Goal: Transaction & Acquisition: Purchase product/service

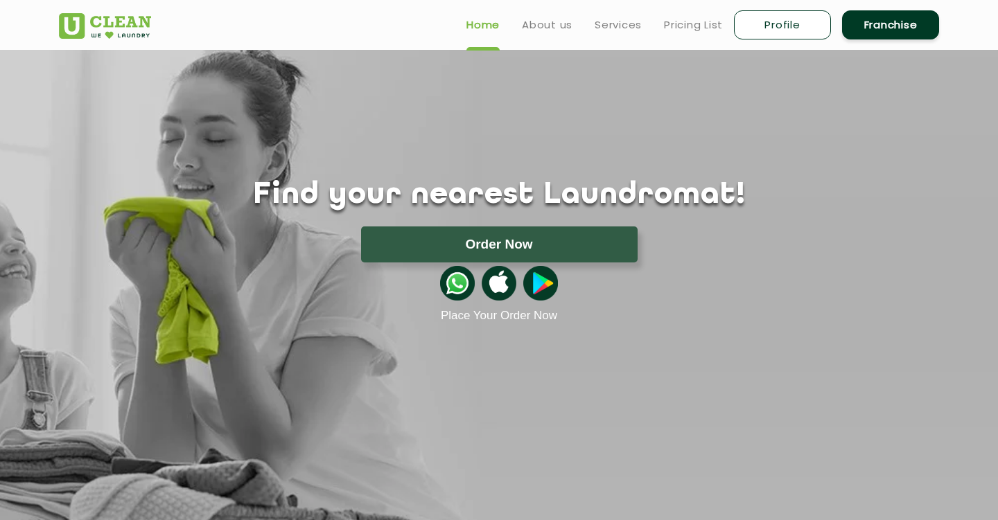
click at [799, 30] on link "Profile" at bounding box center [782, 24] width 97 height 29
select select
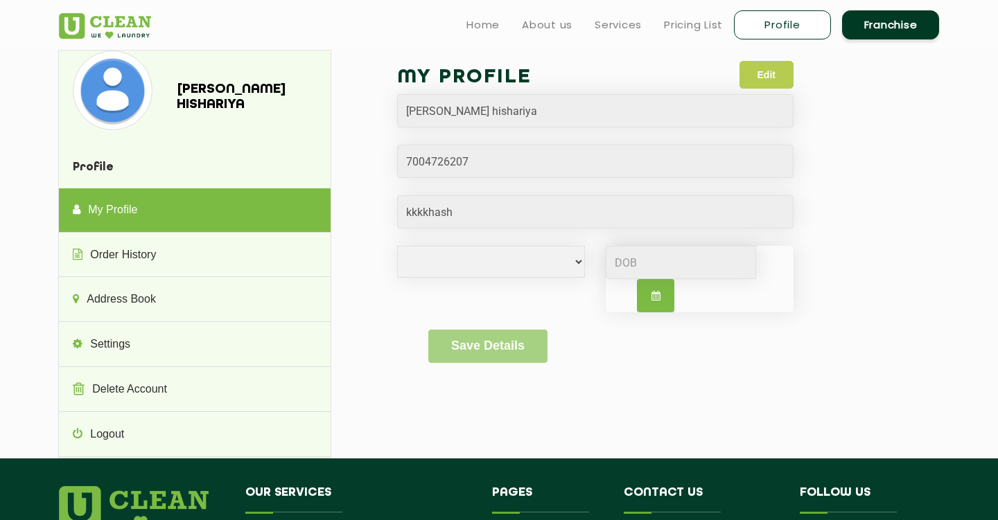
click at [753, 72] on button "Edit" at bounding box center [766, 75] width 54 height 28
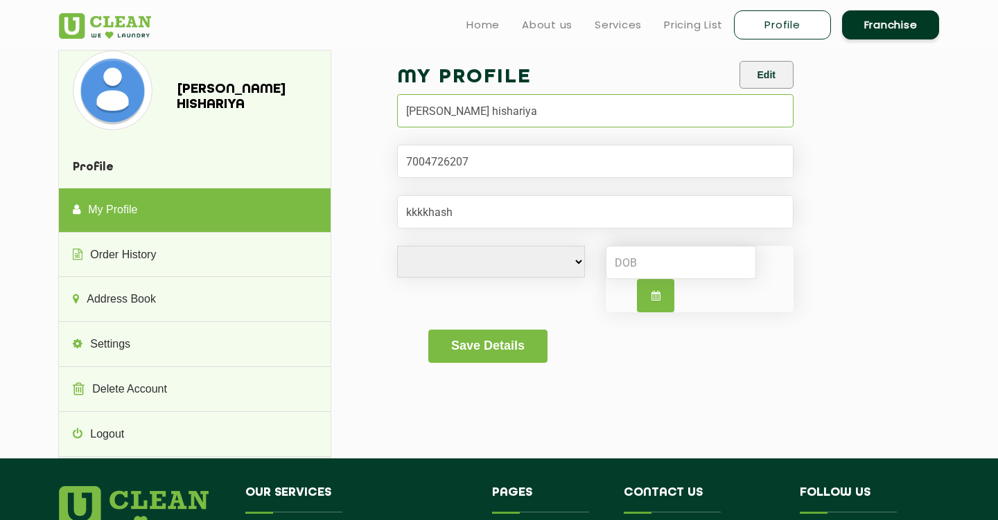
click at [458, 109] on input "ekta hishariya" at bounding box center [595, 110] width 396 height 33
drag, startPoint x: 489, startPoint y: 114, endPoint x: 380, endPoint y: 114, distance: 109.5
click at [380, 114] on div "My Profile Edit ekta hishariya Male Female i'd rather not say Save Details" at bounding box center [645, 221] width 566 height 342
type input "EKTA HISARIYA"
click at [489, 209] on input "Email" at bounding box center [595, 211] width 396 height 33
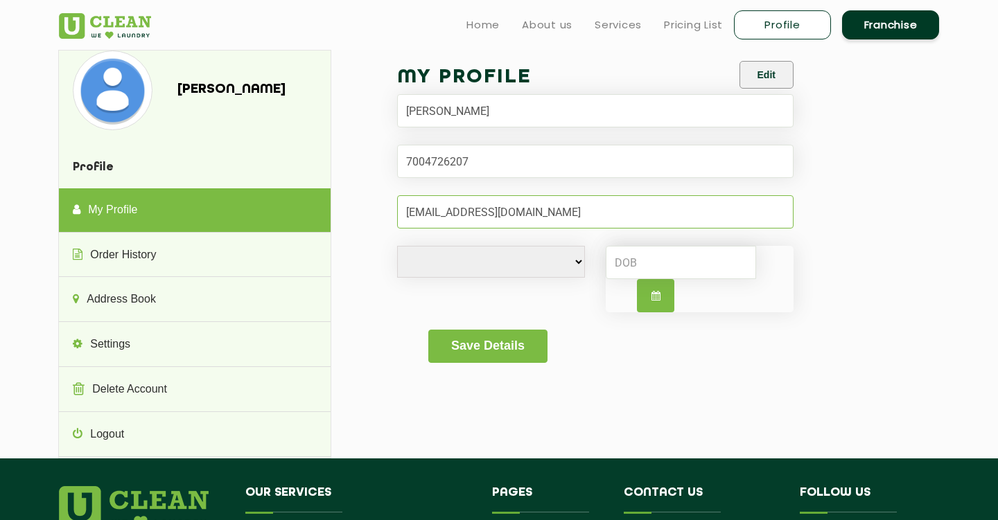
type input "EKTAHISARIYA@GMAIL.COM"
click at [448, 252] on select "Male Female i'd rather not say" at bounding box center [491, 262] width 188 height 32
click at [482, 353] on button "Save Details" at bounding box center [487, 346] width 118 height 33
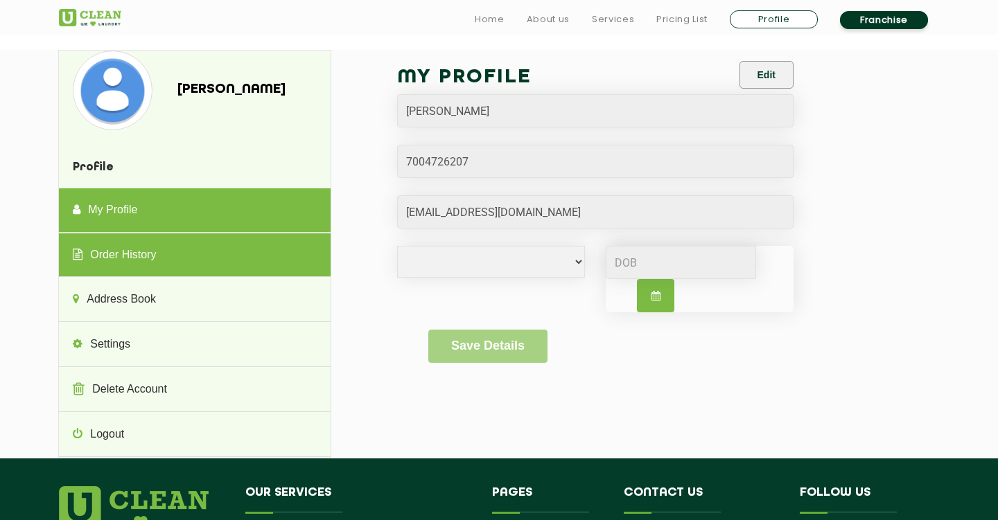
click at [267, 252] on link "Order History" at bounding box center [194, 256] width 271 height 44
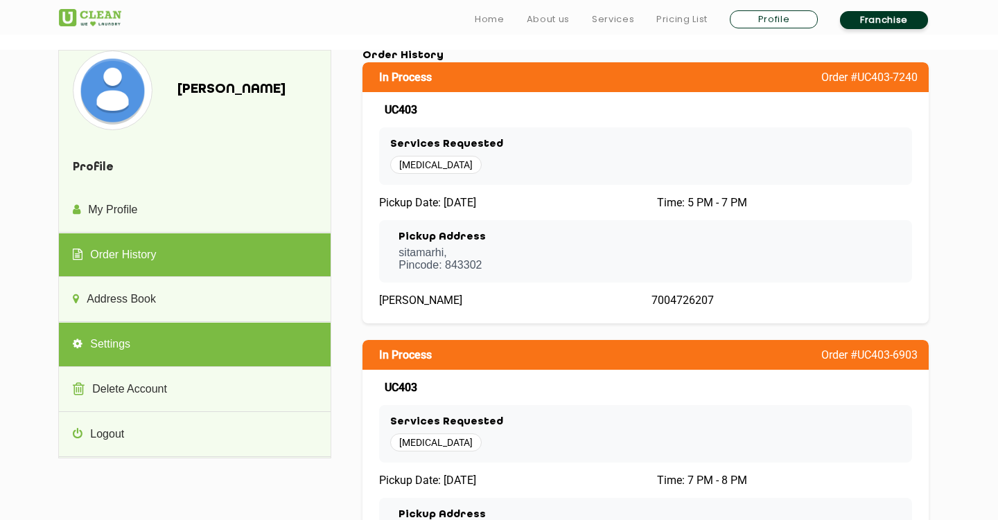
click at [308, 336] on link "Settings" at bounding box center [194, 345] width 271 height 44
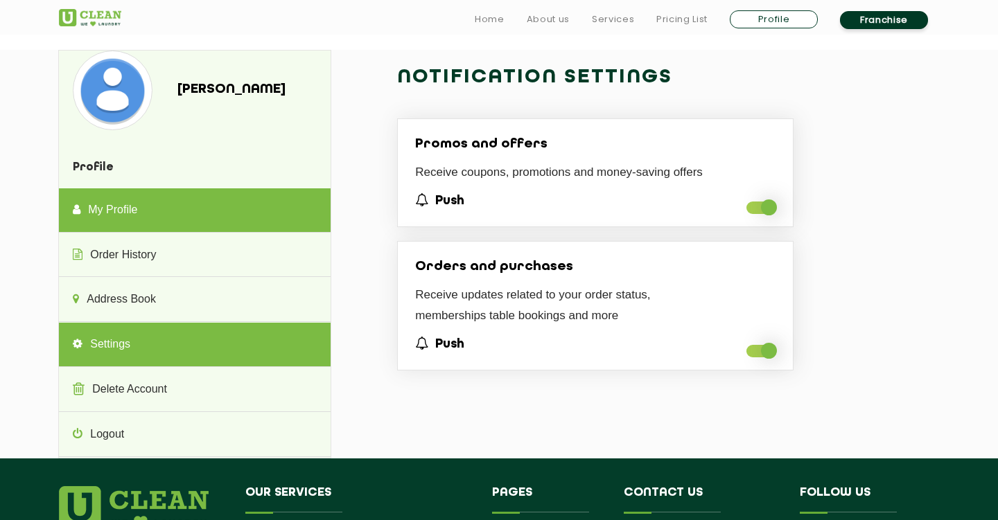
click at [222, 200] on link "My Profile" at bounding box center [194, 210] width 271 height 44
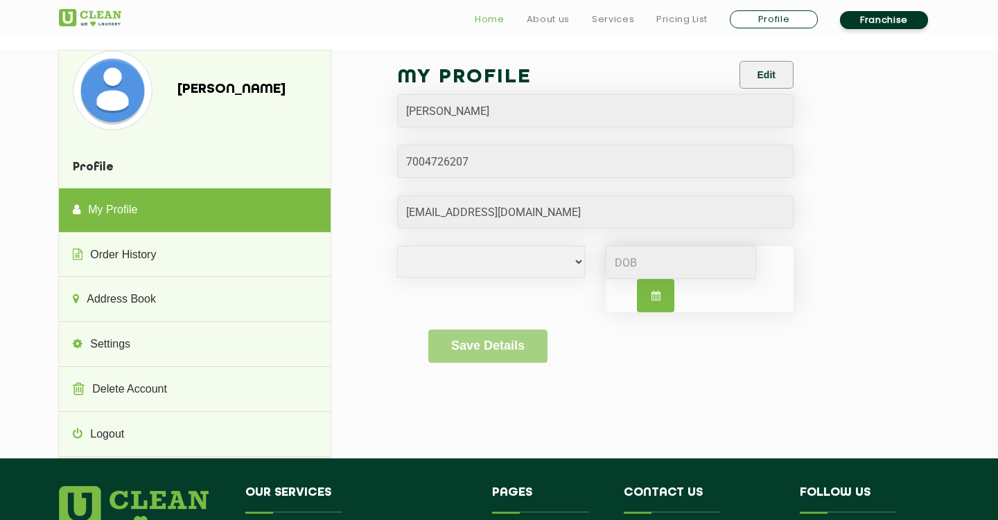
click at [491, 15] on link "Home" at bounding box center [490, 19] width 30 height 17
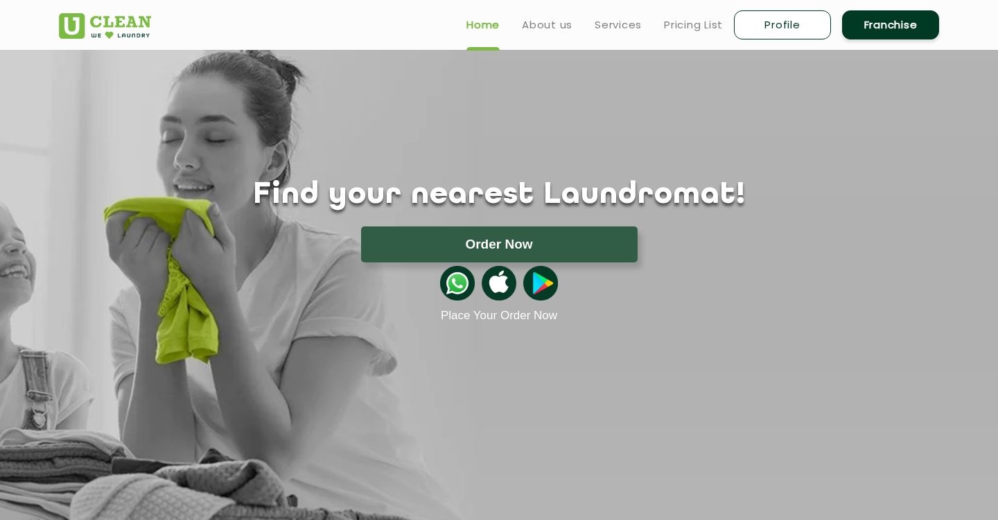
click at [527, 243] on button "Order Now" at bounding box center [499, 245] width 276 height 36
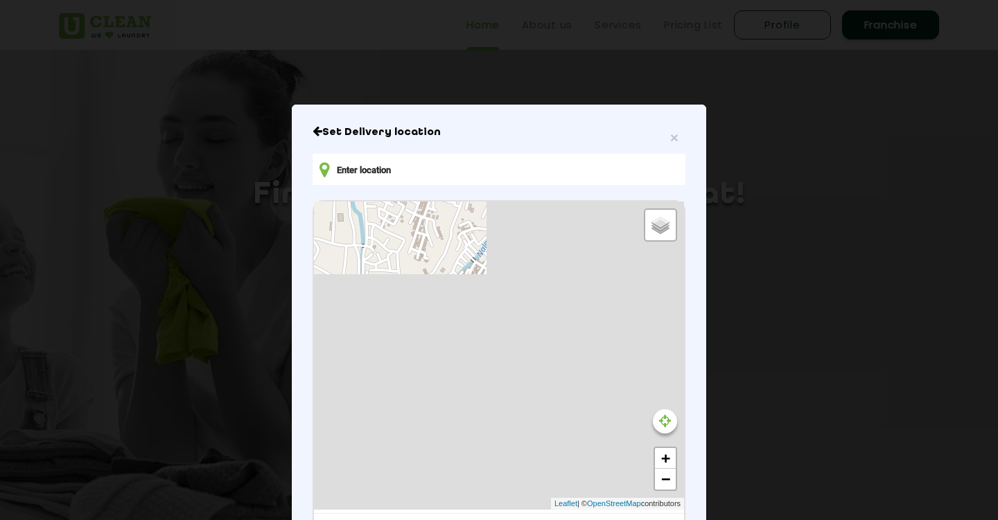
type input "8395+V83, [GEOGRAPHIC_DATA], [GEOGRAPHIC_DATA], [GEOGRAPHIC_DATA] 248001, [GEOG…"
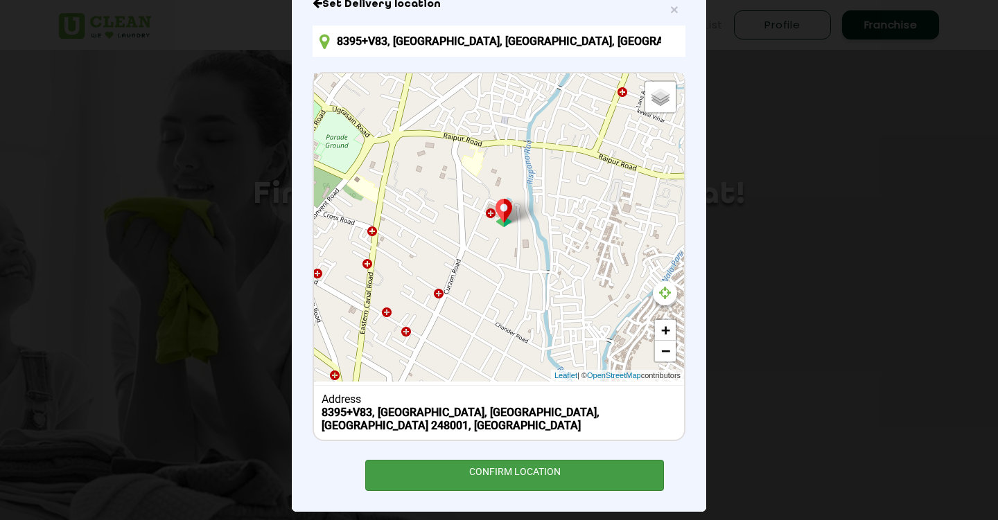
scroll to position [127, 0]
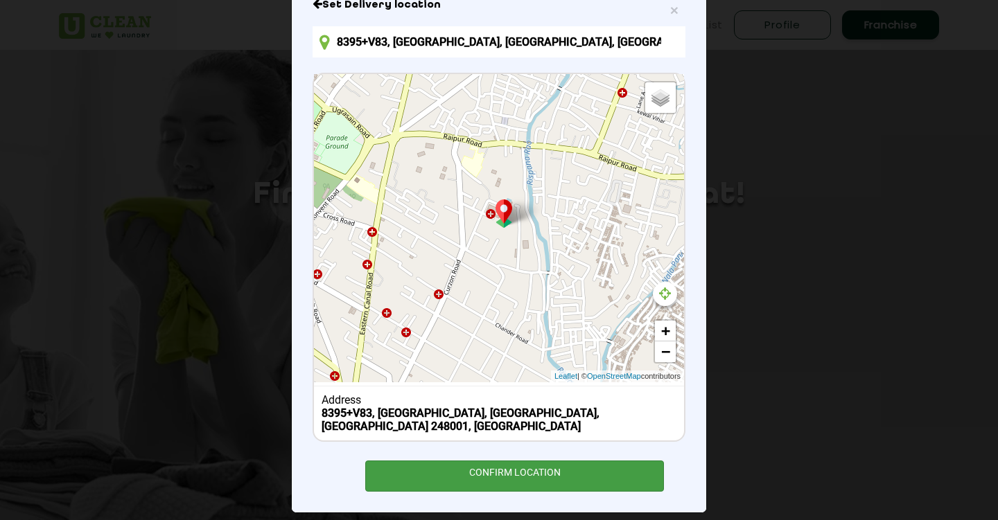
click at [585, 462] on div "CONFIRM LOCATION" at bounding box center [514, 476] width 299 height 31
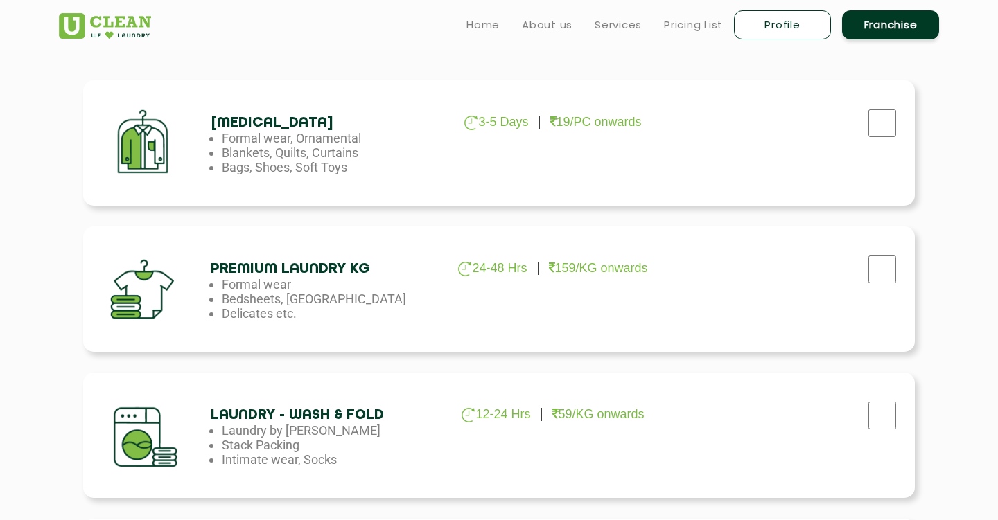
scroll to position [430, 0]
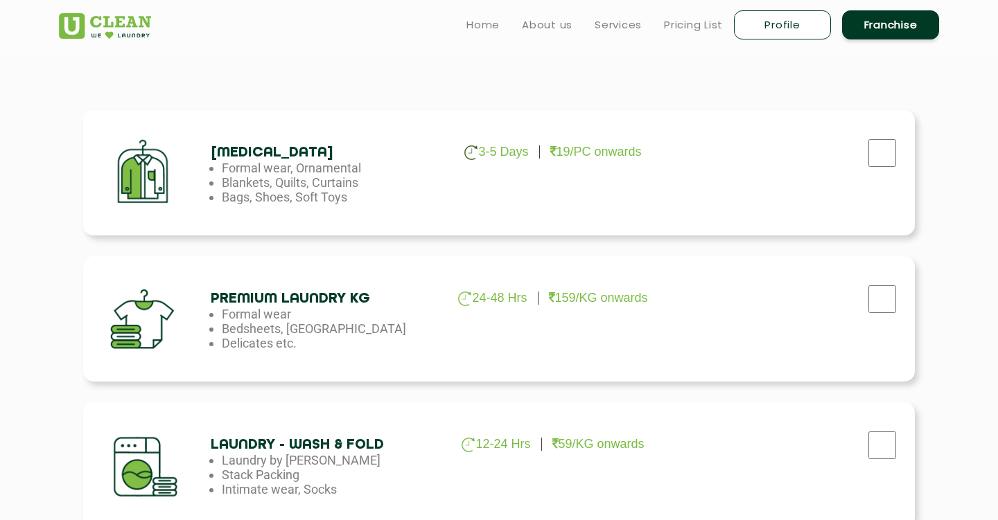
click at [876, 146] on input "checkbox" at bounding box center [882, 153] width 35 height 28
checkbox input "true"
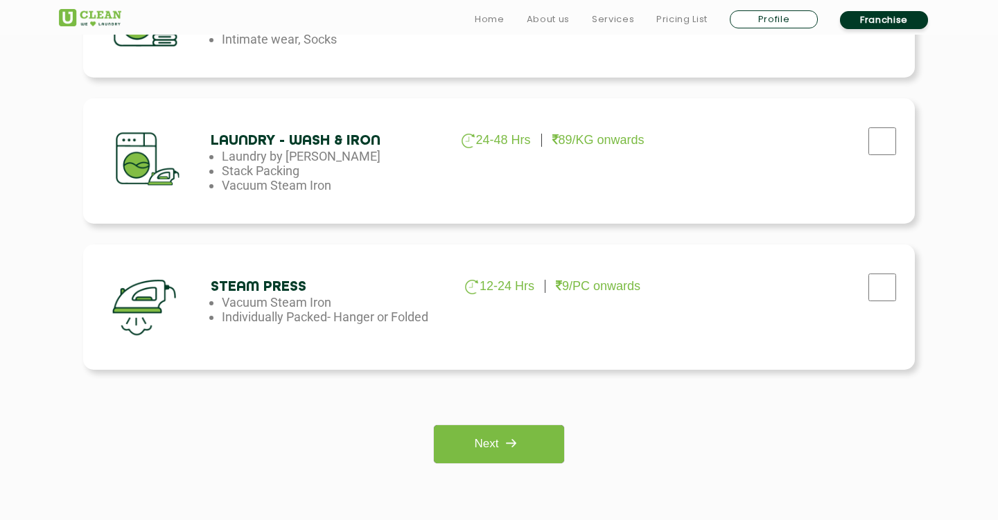
scroll to position [1156, 0]
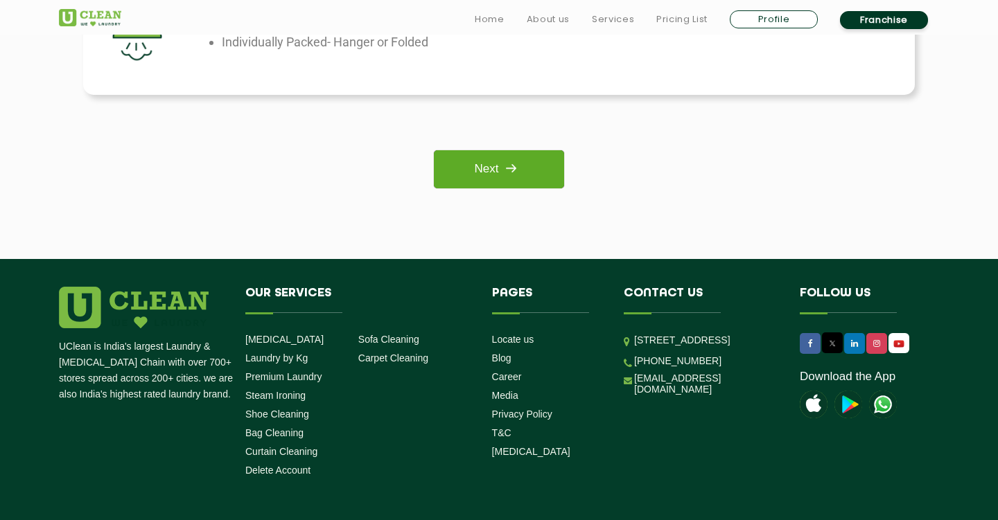
click at [507, 183] on link "Next" at bounding box center [499, 169] width 130 height 38
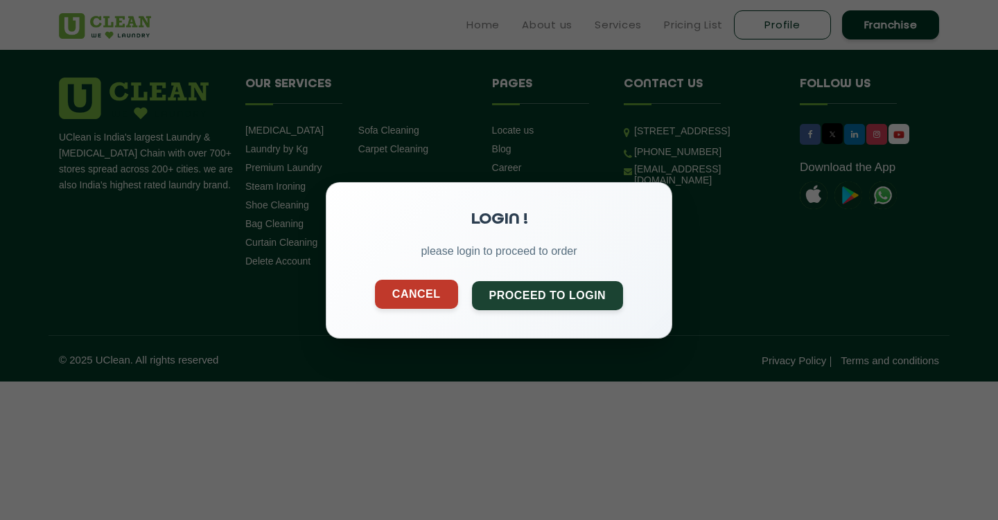
click at [432, 294] on button "Cancel" at bounding box center [416, 293] width 83 height 29
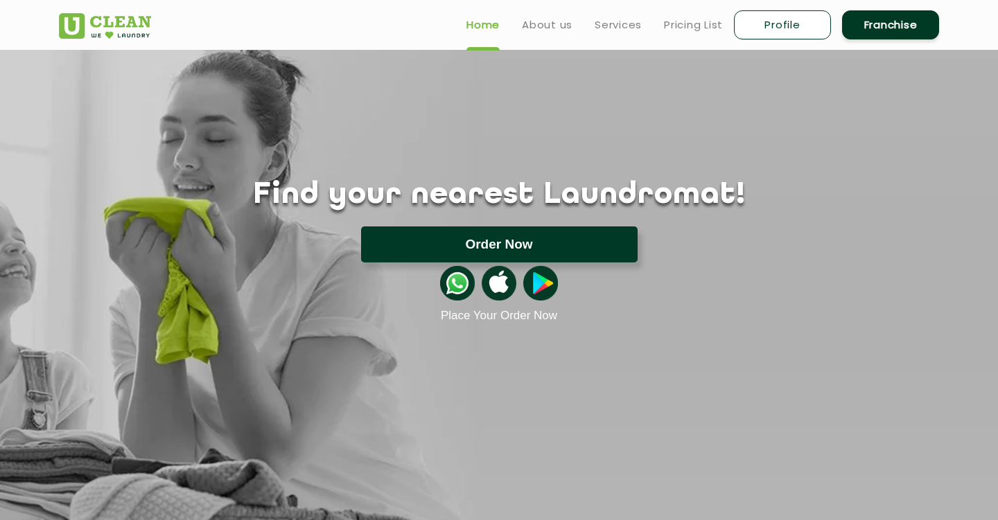
click at [540, 235] on button "Order Now" at bounding box center [499, 245] width 276 height 36
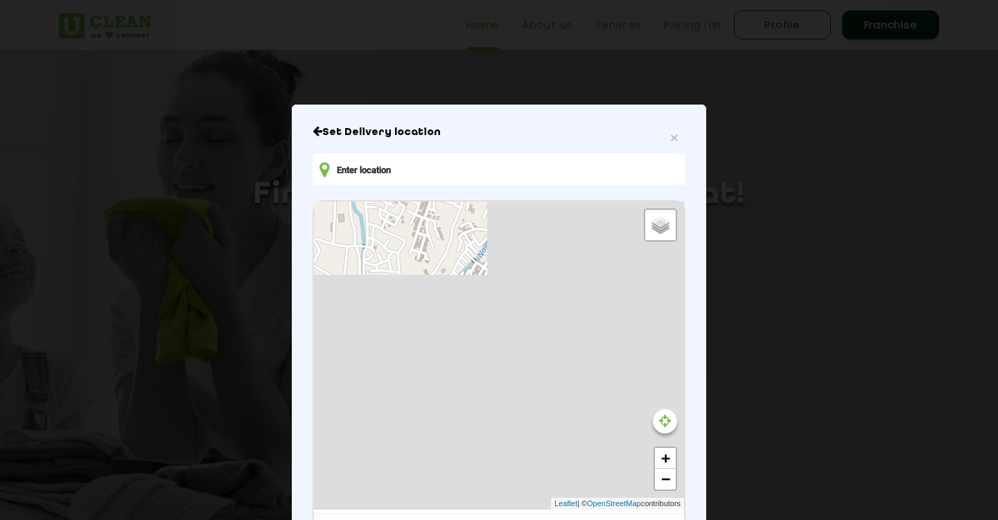
type input "8395+V83, [GEOGRAPHIC_DATA], [GEOGRAPHIC_DATA], [GEOGRAPHIC_DATA] 248001, [GEOG…"
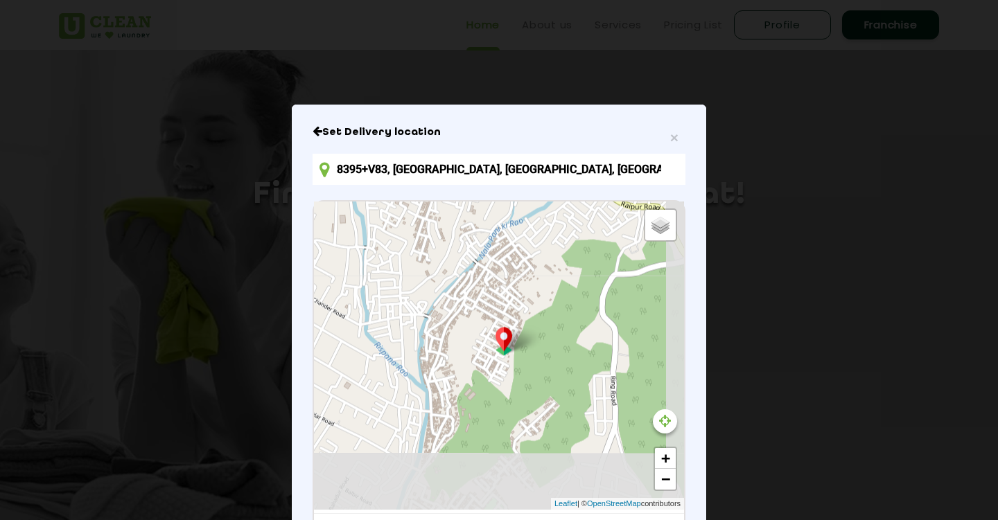
scroll to position [91, 0]
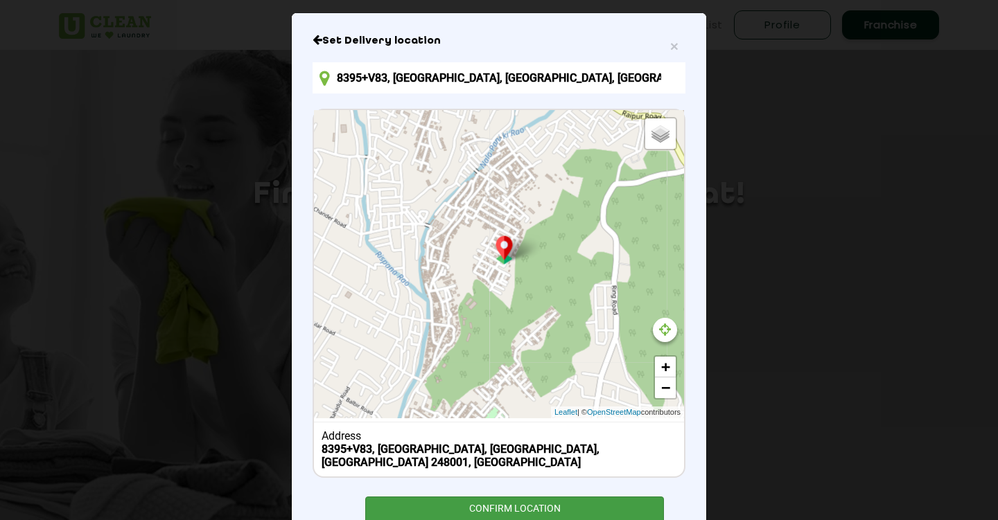
click at [599, 497] on div "CONFIRM LOCATION" at bounding box center [514, 512] width 299 height 31
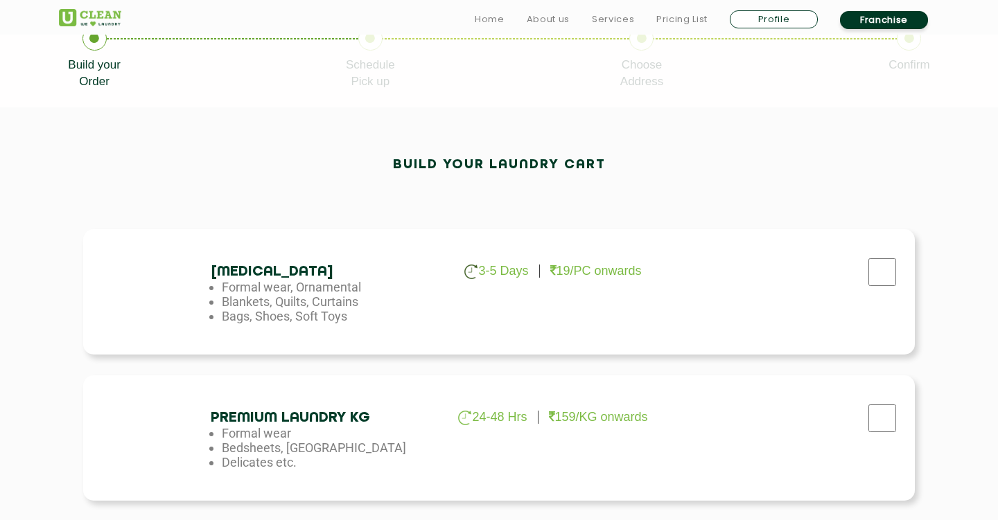
scroll to position [315, 0]
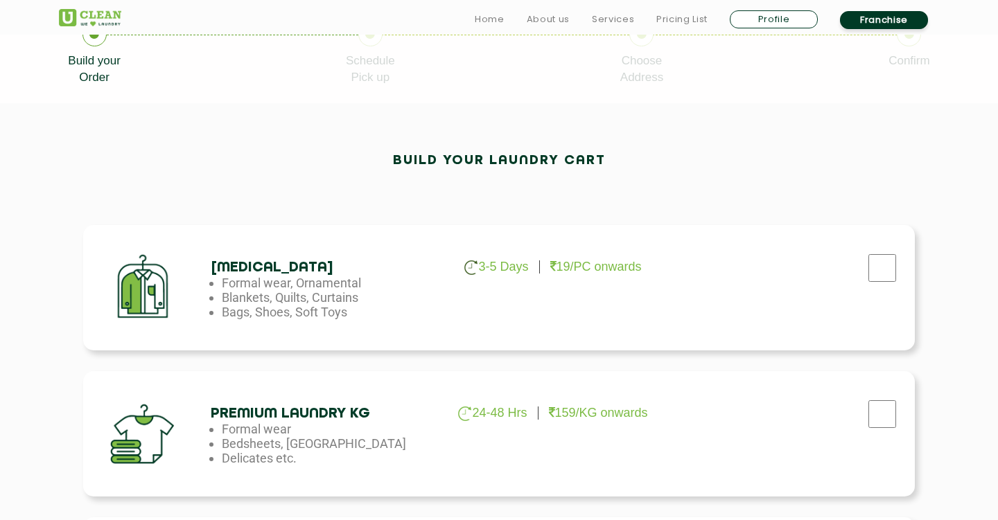
click at [872, 260] on input "checkbox" at bounding box center [882, 268] width 35 height 28
checkbox input "true"
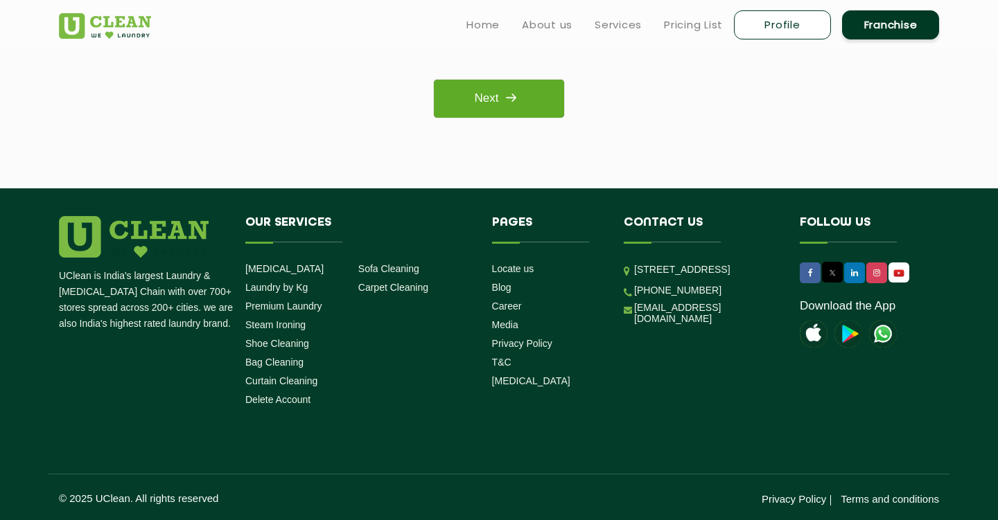
scroll to position [1226, 0]
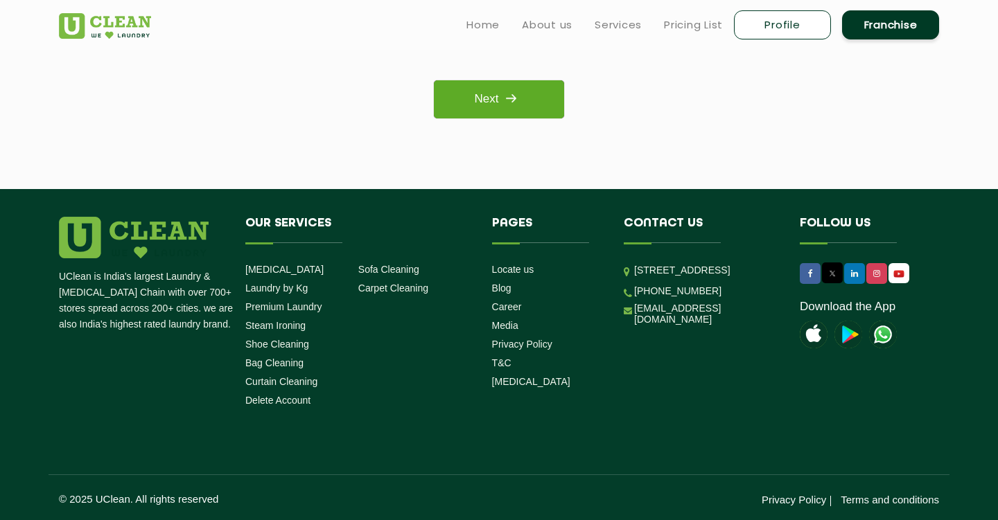
click at [511, 99] on img at bounding box center [510, 98] width 25 height 25
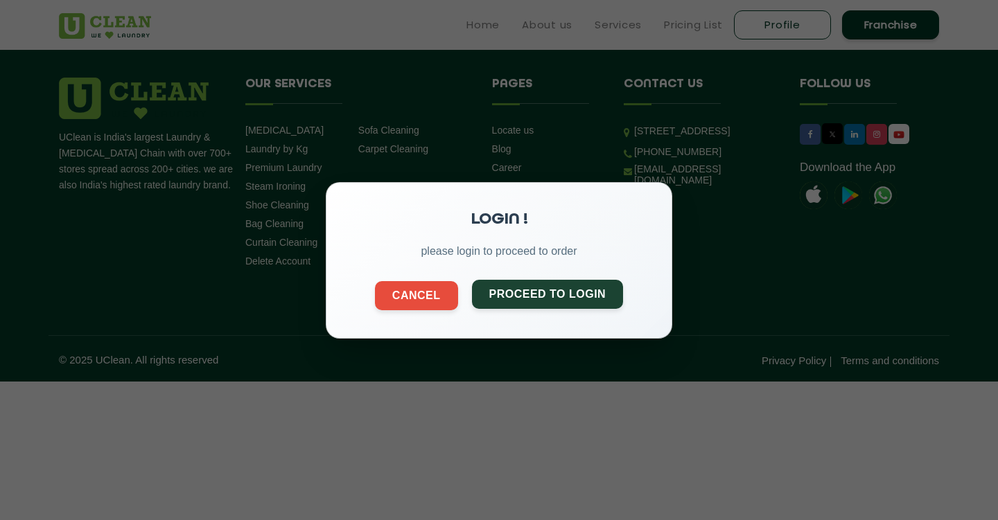
click at [529, 288] on button "Proceed to Login" at bounding box center [548, 293] width 152 height 29
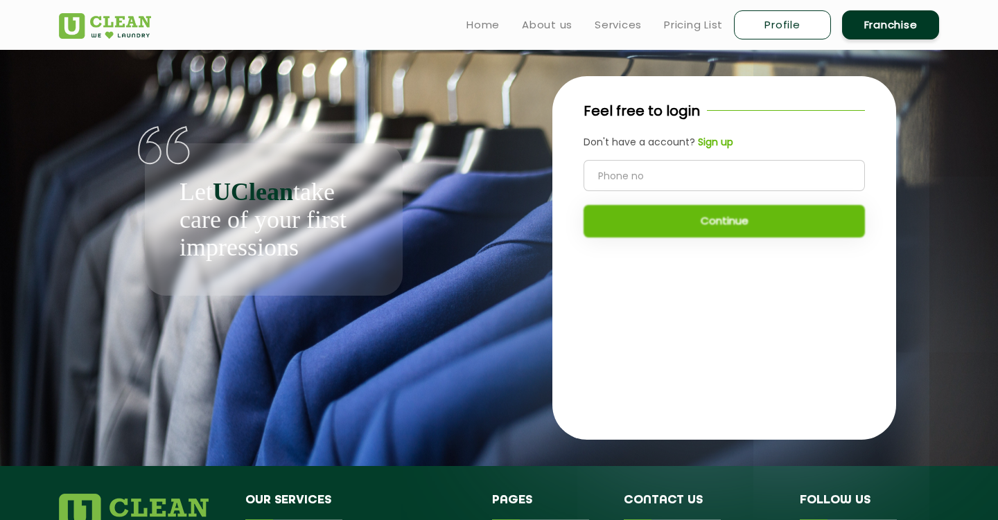
click at [659, 182] on input "tel" at bounding box center [723, 175] width 281 height 31
type input "7004726207"
click at [665, 228] on button "Continue" at bounding box center [723, 221] width 281 height 33
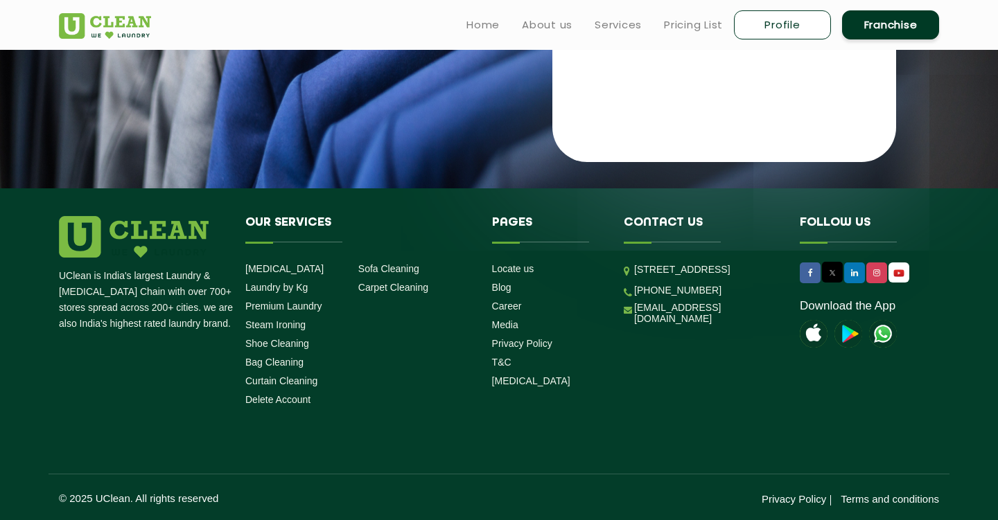
scroll to position [277, 0]
click at [756, 326] on li "[EMAIL_ADDRESS][DOMAIN_NAME]" at bounding box center [701, 314] width 155 height 23
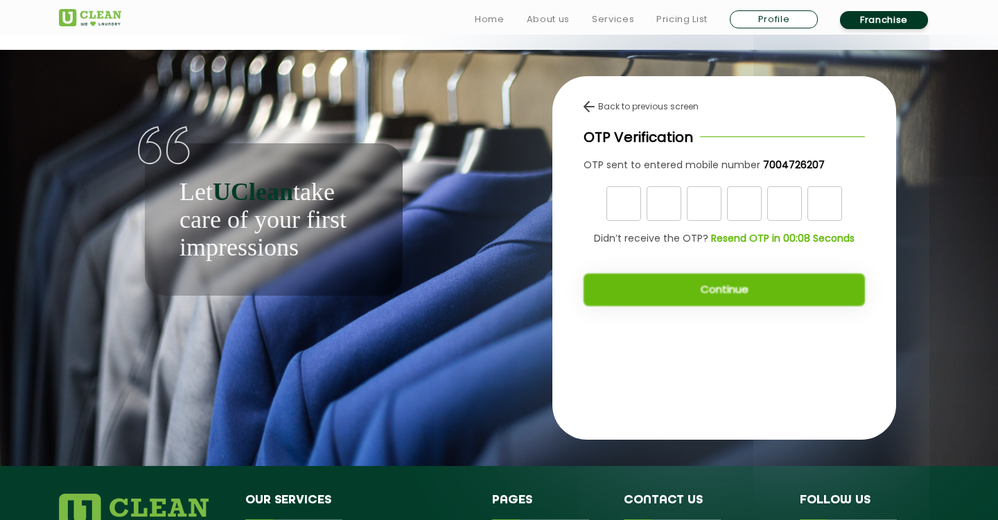
scroll to position [0, 0]
click at [613, 337] on div "Back to previous screen OTP Verification OTP sent to entered mobile number 7004…" at bounding box center [724, 208] width 344 height 265
click at [787, 17] on link "Profile" at bounding box center [774, 19] width 88 height 18
select select
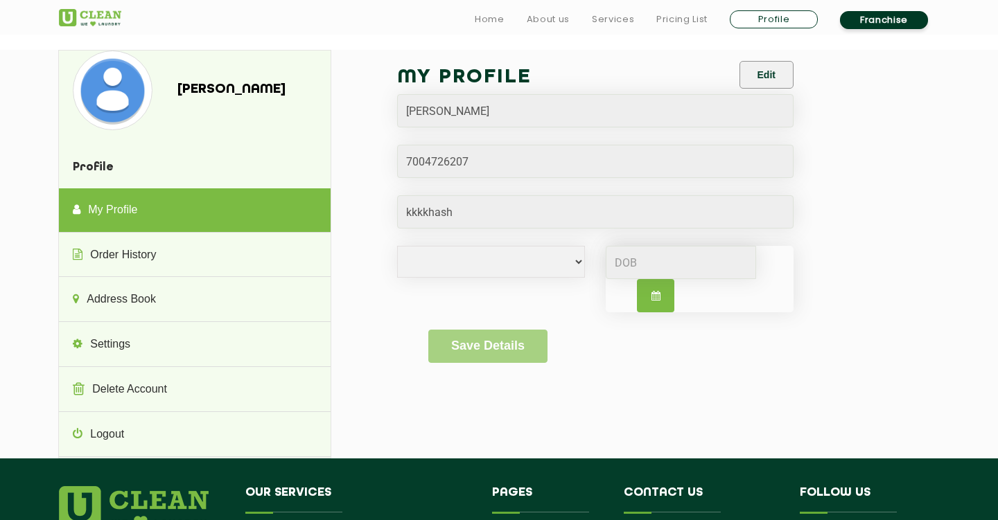
click at [98, 10] on img at bounding box center [90, 17] width 62 height 17
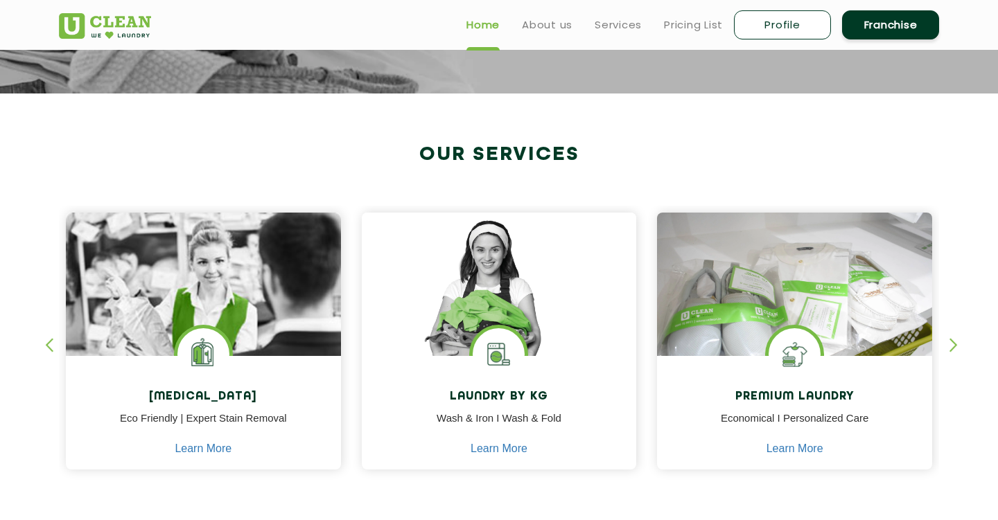
scroll to position [441, 0]
click at [954, 351] on div "button" at bounding box center [959, 357] width 21 height 38
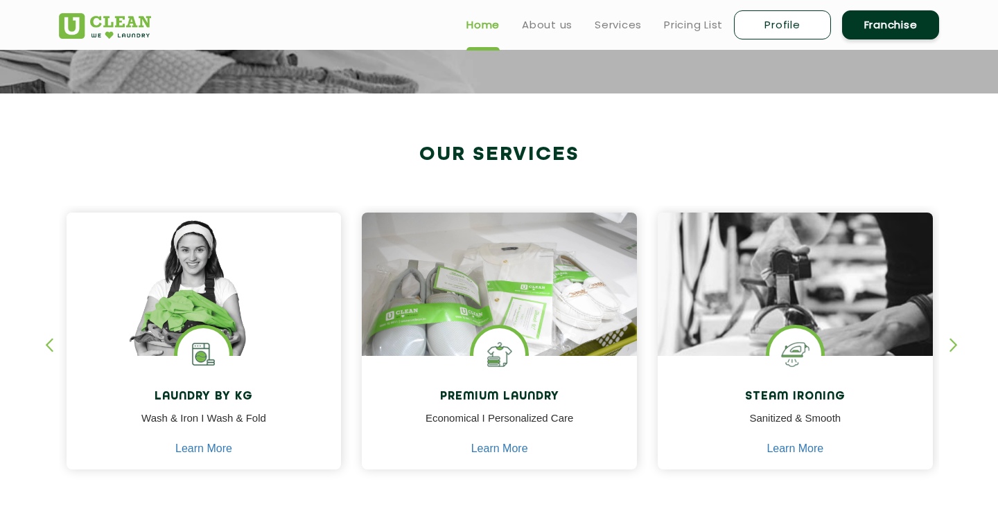
click at [954, 351] on div "button" at bounding box center [959, 357] width 21 height 38
click at [951, 340] on div "button" at bounding box center [959, 357] width 21 height 38
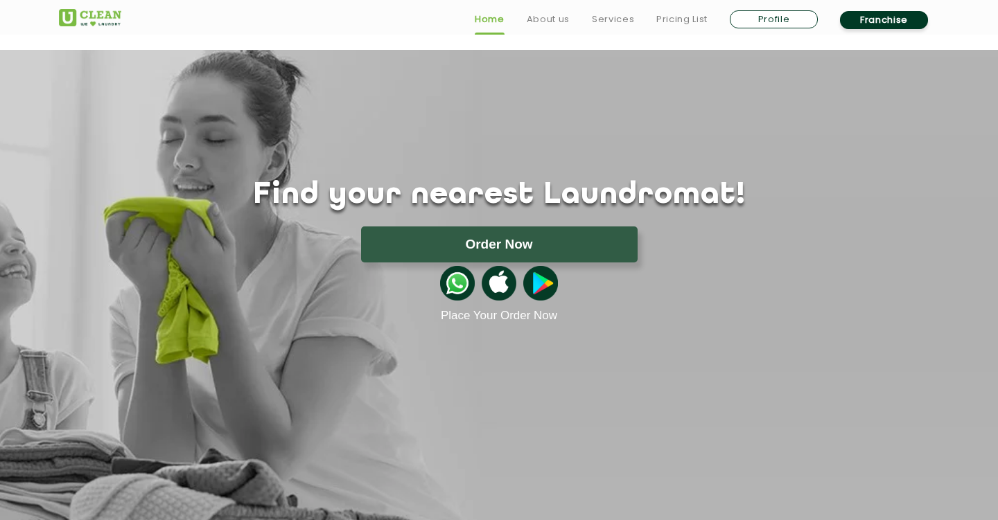
click at [785, 19] on link "Profile" at bounding box center [774, 19] width 88 height 18
select select
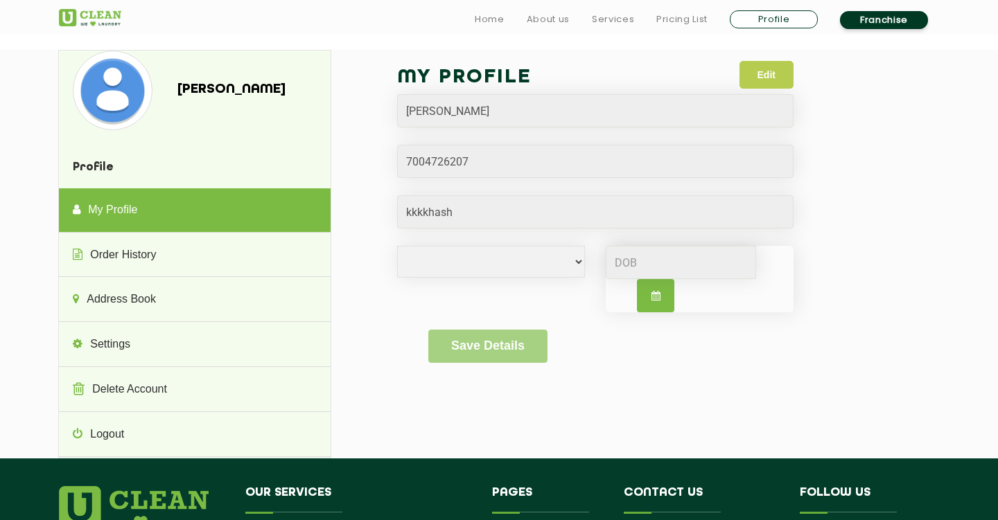
click at [755, 81] on button "Edit" at bounding box center [766, 75] width 54 height 28
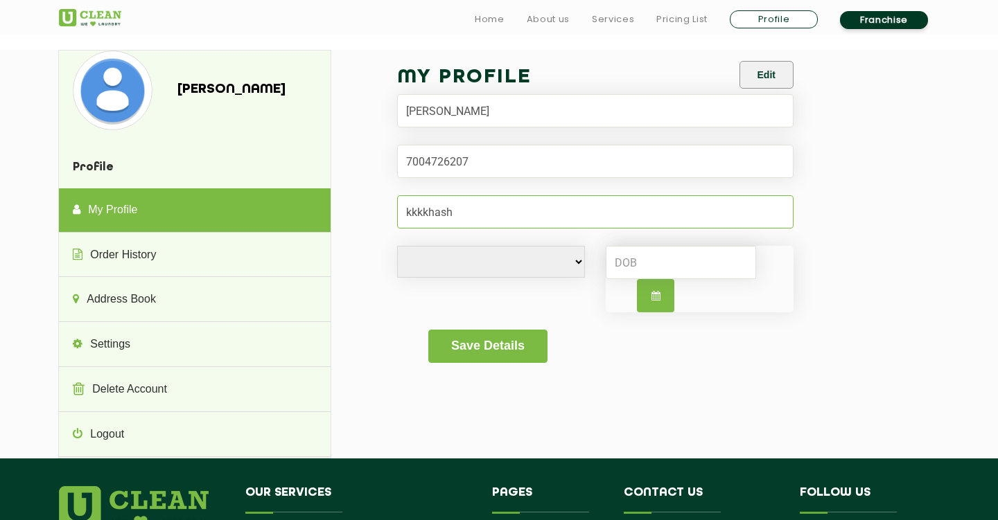
click at [512, 213] on input "Email" at bounding box center [595, 211] width 396 height 33
type input "EKTAHISARIYA@GMAIL.COM"
click at [513, 341] on button "Save Details" at bounding box center [487, 346] width 118 height 33
click at [506, 342] on button "Save Details" at bounding box center [487, 346] width 118 height 33
click at [493, 345] on button "Save Details" at bounding box center [487, 346] width 118 height 33
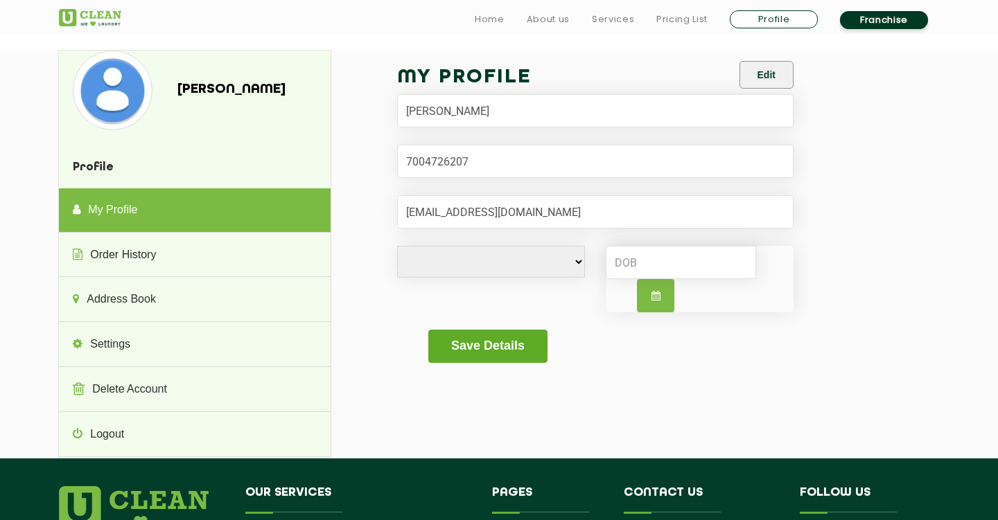
click at [487, 340] on button "Save Details" at bounding box center [487, 346] width 118 height 33
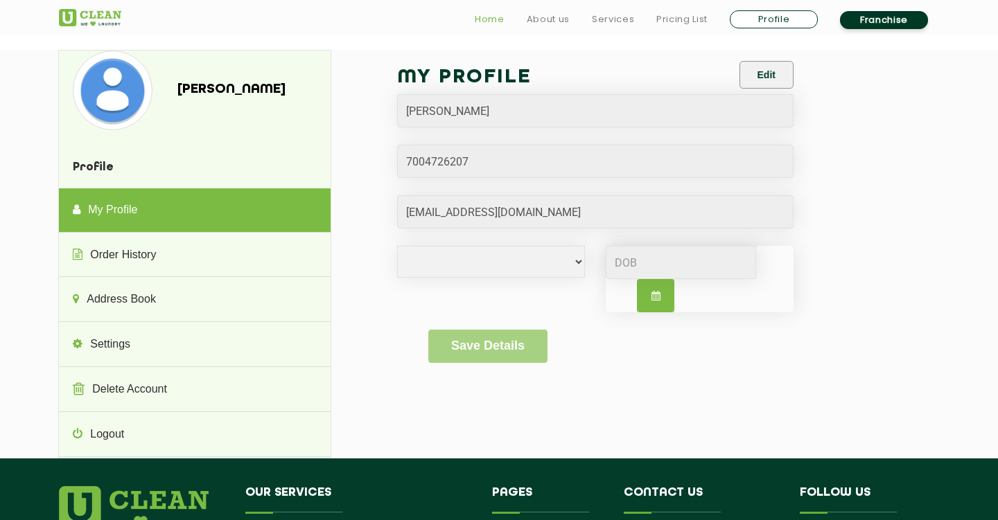
click at [498, 22] on link "Home" at bounding box center [490, 19] width 30 height 17
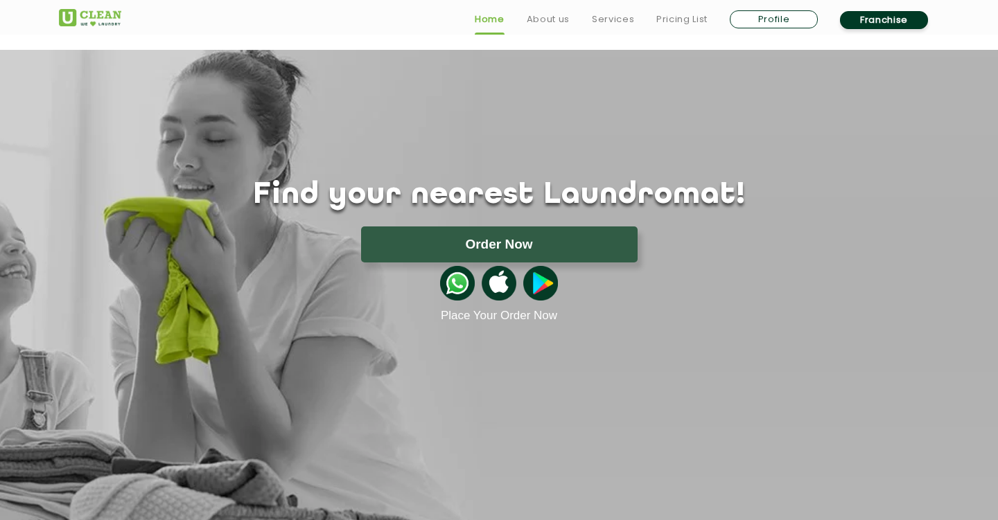
click at [761, 26] on link "Profile" at bounding box center [774, 19] width 88 height 18
select select
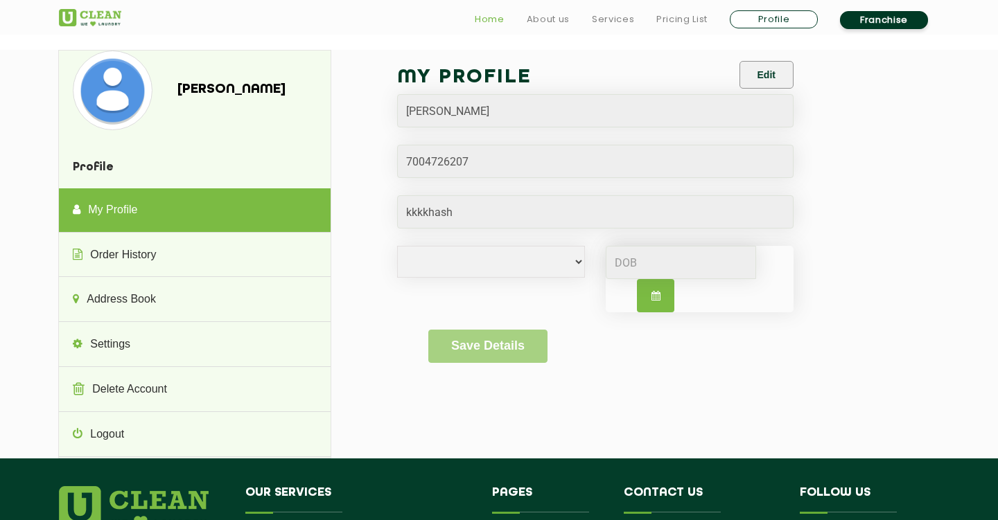
click at [481, 21] on link "Home" at bounding box center [490, 19] width 30 height 17
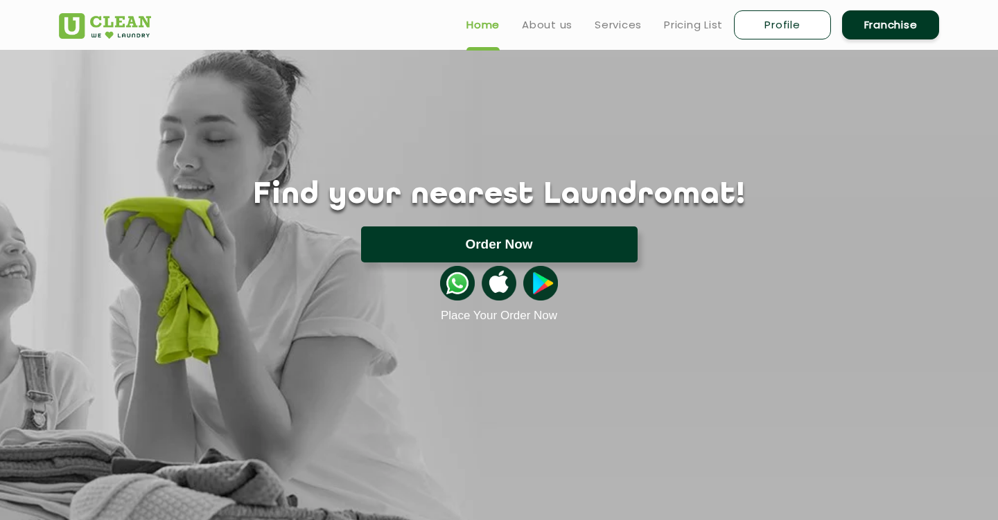
click at [518, 238] on button "Order Now" at bounding box center [499, 245] width 276 height 36
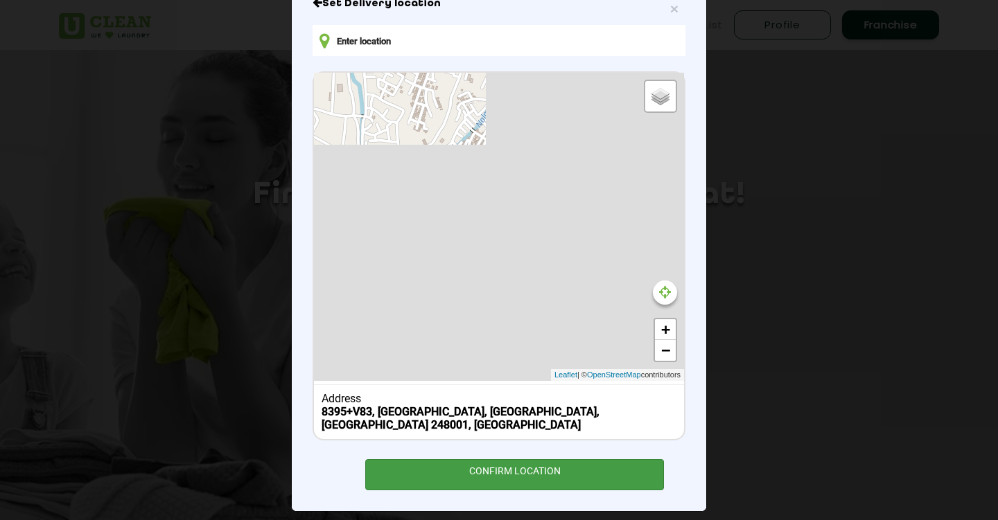
scroll to position [128, 0]
click at [565, 463] on div "CONFIRM LOCATION" at bounding box center [514, 475] width 299 height 31
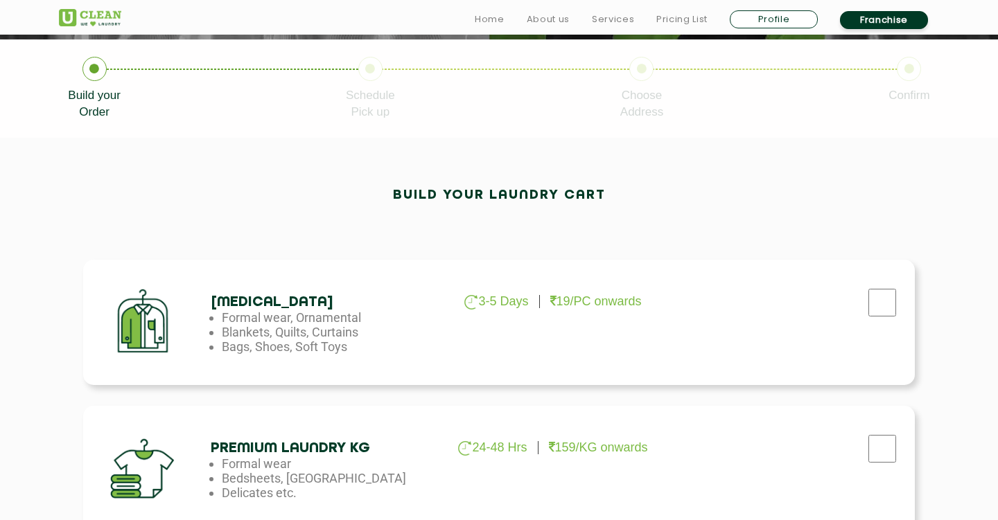
scroll to position [297, 0]
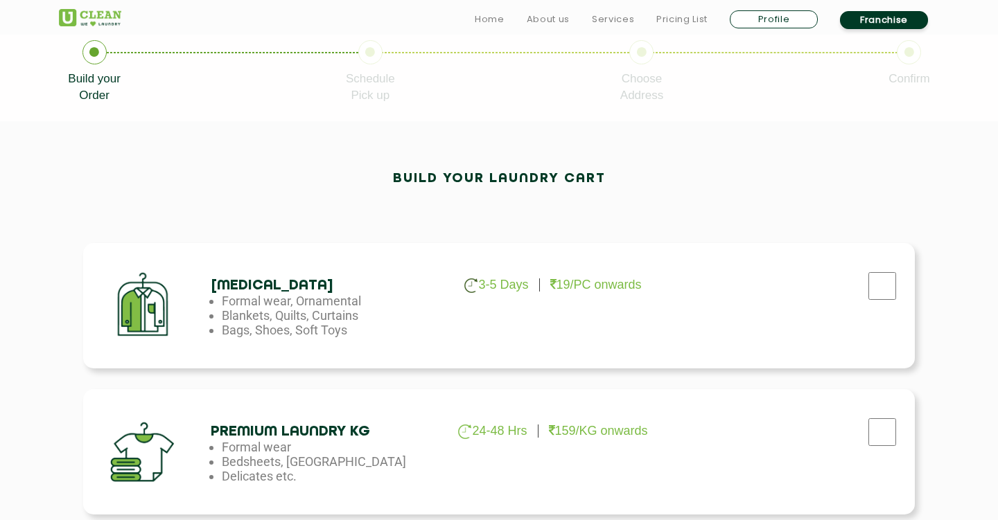
click at [874, 281] on input "checkbox" at bounding box center [882, 286] width 35 height 28
checkbox input "true"
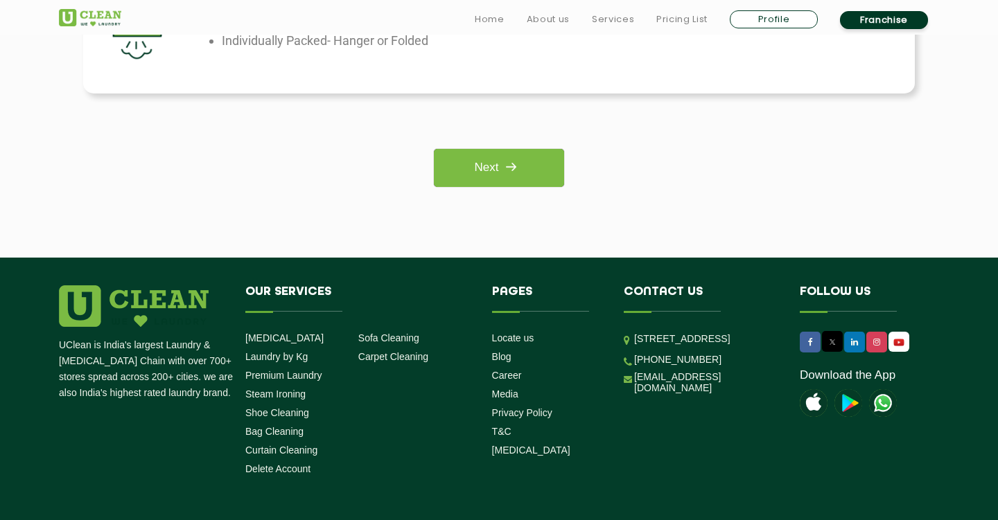
scroll to position [1161, 0]
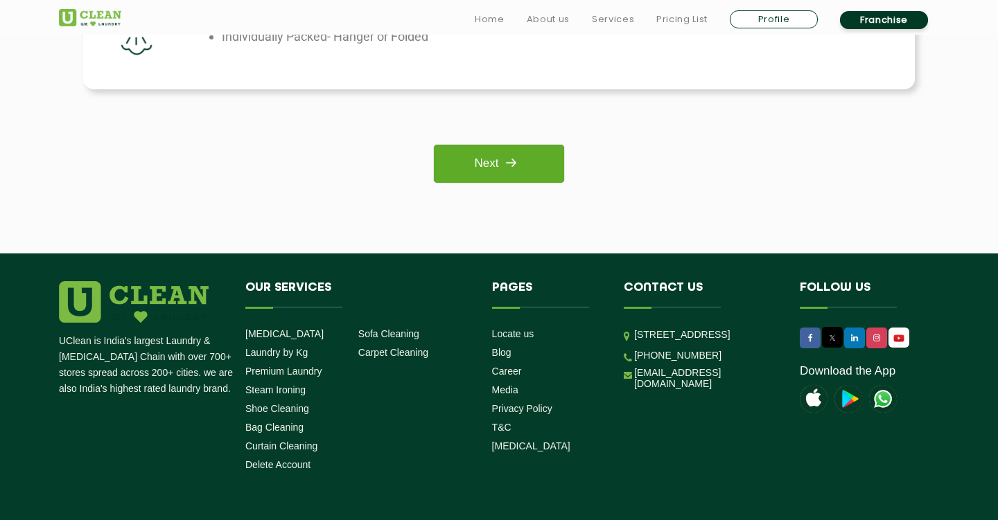
click at [515, 166] on img at bounding box center [510, 162] width 25 height 25
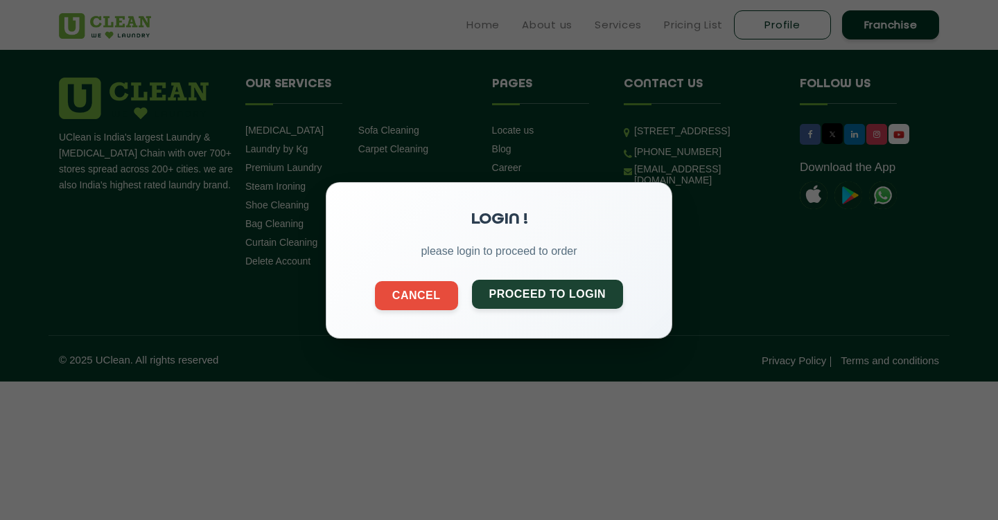
click at [531, 294] on button "Proceed to Login" at bounding box center [548, 293] width 152 height 29
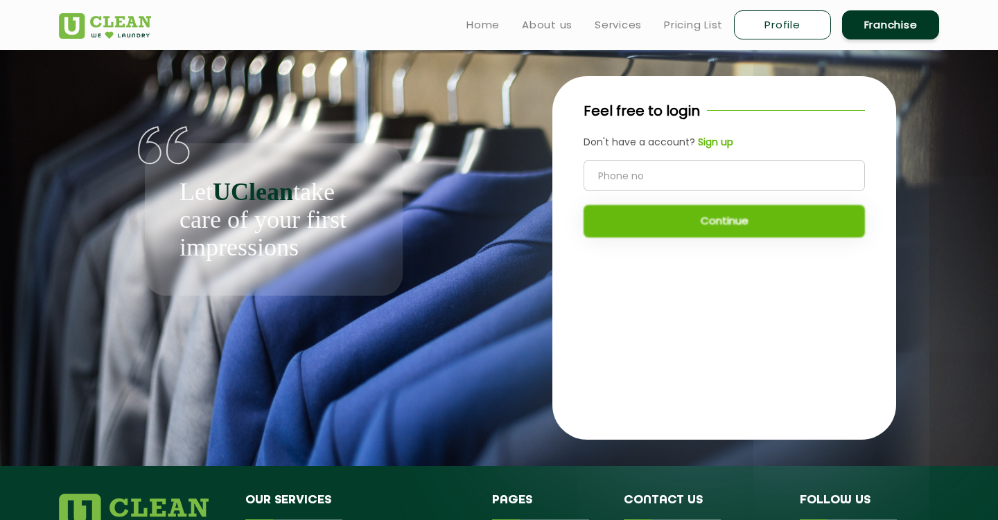
click at [697, 175] on input "tel" at bounding box center [723, 175] width 281 height 31
type input "7004726207"
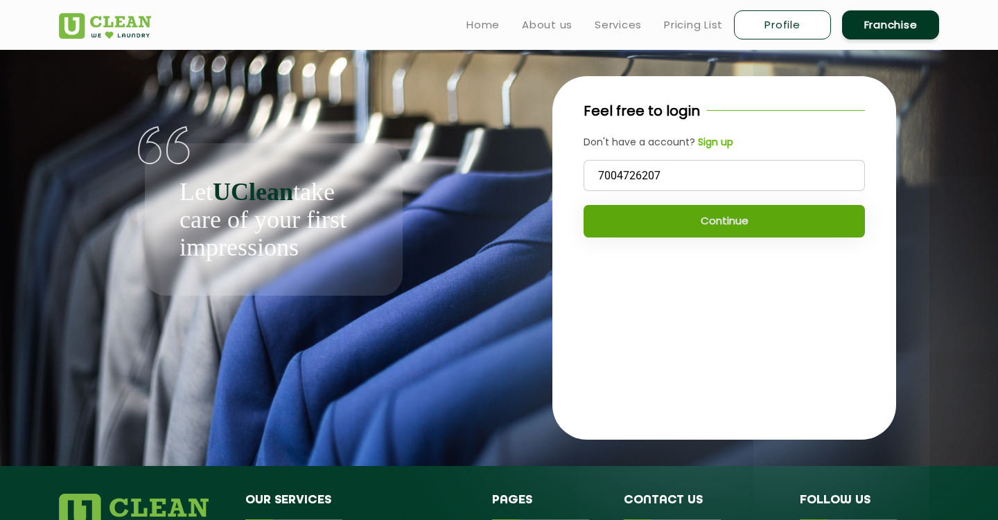
click at [705, 216] on button "Continue" at bounding box center [723, 221] width 281 height 33
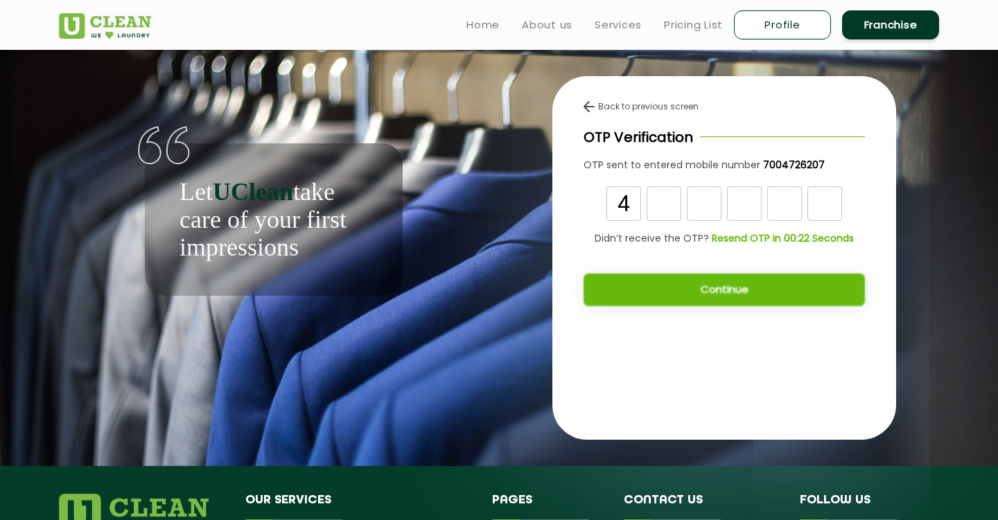
type input "4"
type input "2"
type input "4"
type input "1"
type input "2"
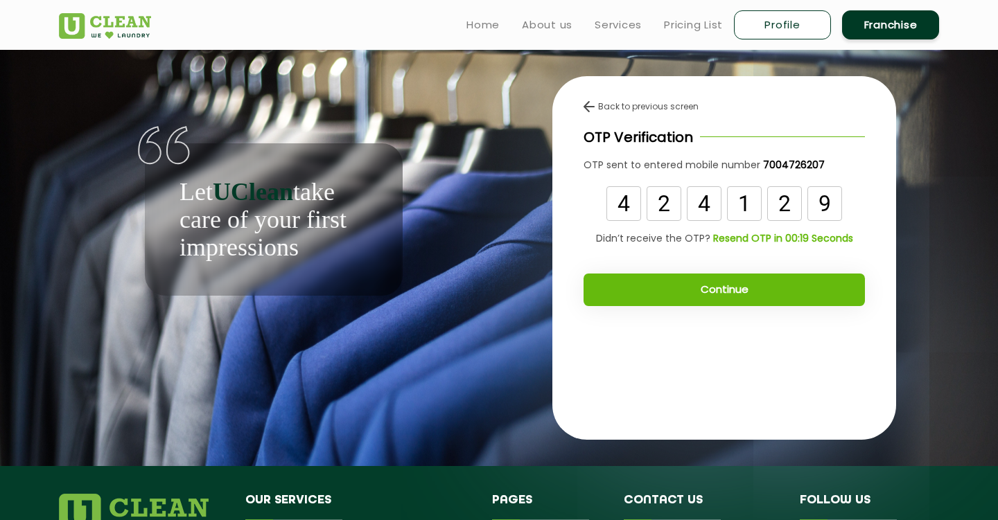
type input "9"
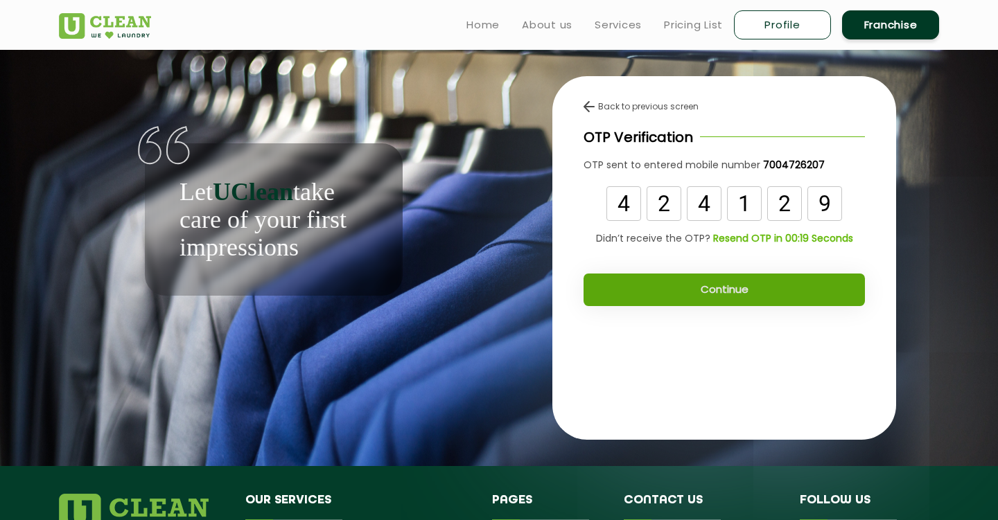
click at [692, 284] on button "Continue" at bounding box center [723, 290] width 281 height 33
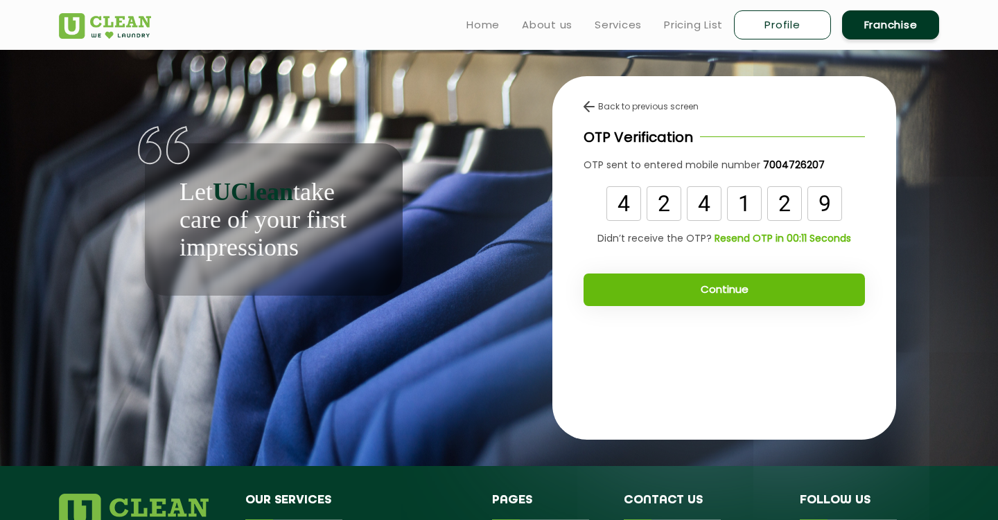
click at [715, 288] on button "Continue" at bounding box center [723, 290] width 281 height 33
click at [835, 198] on input "9" at bounding box center [824, 203] width 35 height 35
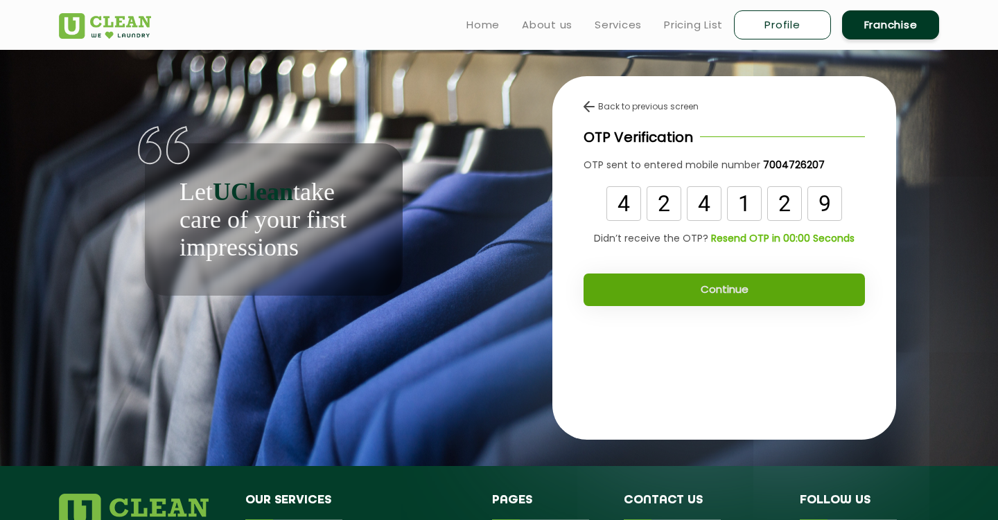
click at [762, 284] on button "Continue" at bounding box center [723, 290] width 281 height 33
click at [731, 283] on button "Continue" at bounding box center [723, 290] width 281 height 33
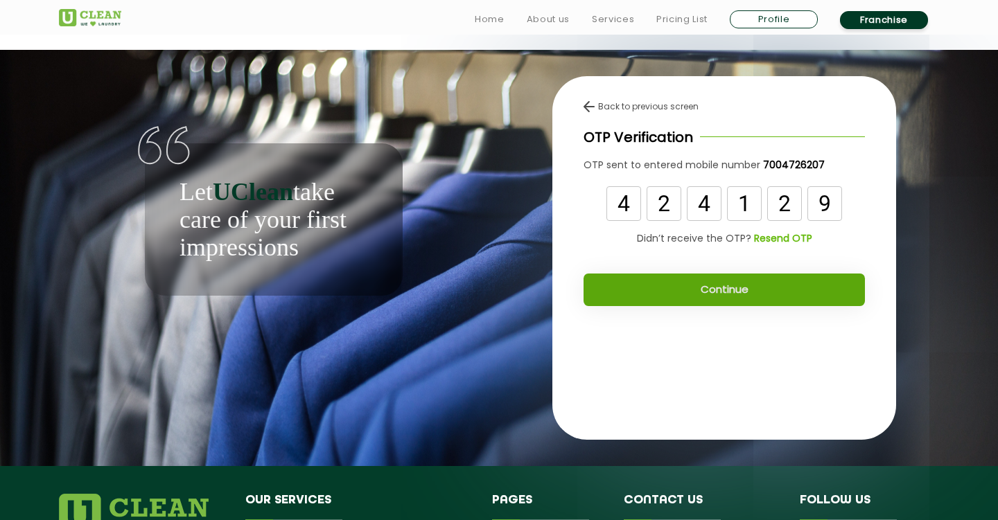
click at [748, 295] on button "Continue" at bounding box center [723, 290] width 281 height 33
click at [721, 291] on button "Continue" at bounding box center [723, 290] width 281 height 33
click at [730, 292] on button "Continue" at bounding box center [723, 290] width 281 height 33
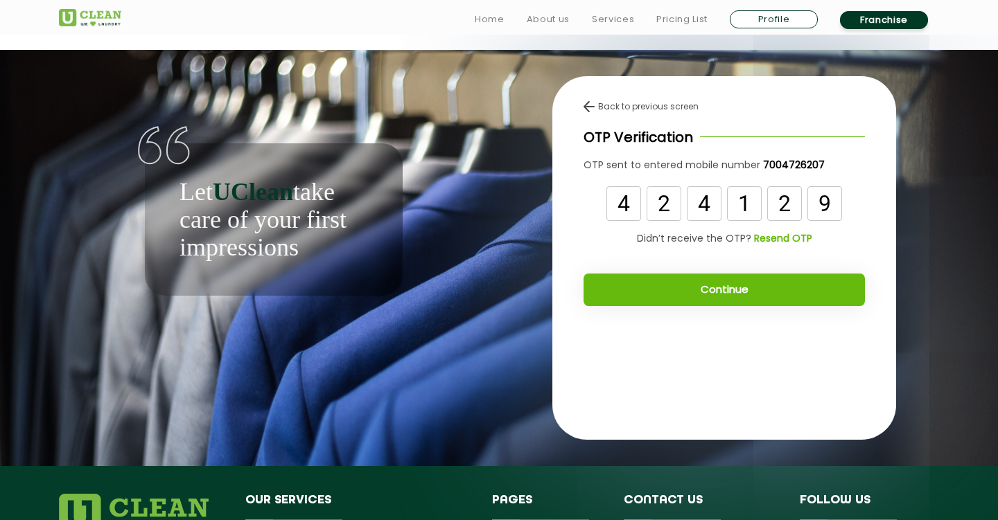
click at [730, 292] on button "Continue" at bounding box center [723, 290] width 281 height 33
